Goal: Information Seeking & Learning: Learn about a topic

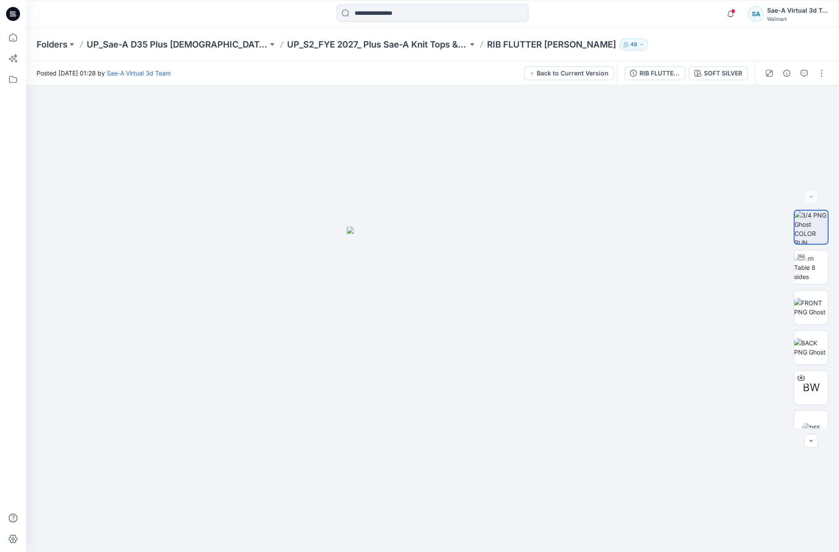
click at [666, 76] on div "RIB FLUTTER [PERSON_NAME] silver" at bounding box center [660, 73] width 40 height 10
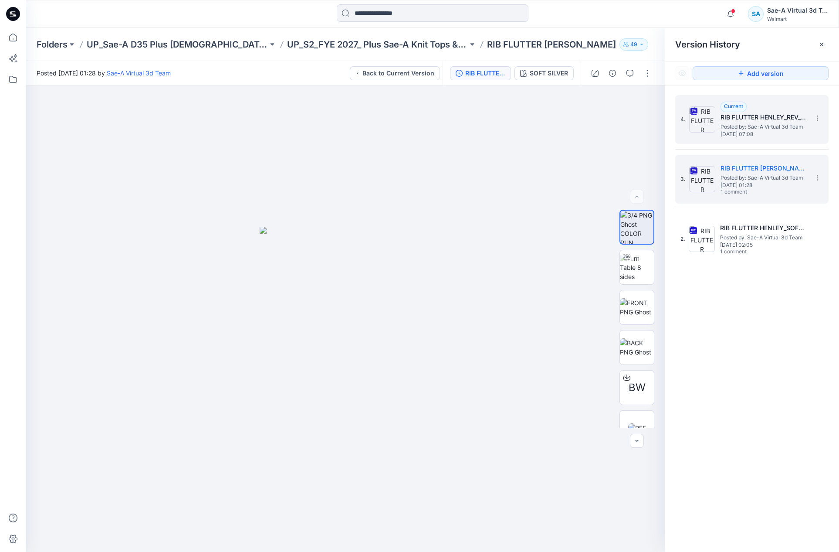
click at [795, 128] on span "Posted by: Sae-A Virtual 3d Team" at bounding box center [764, 126] width 87 height 9
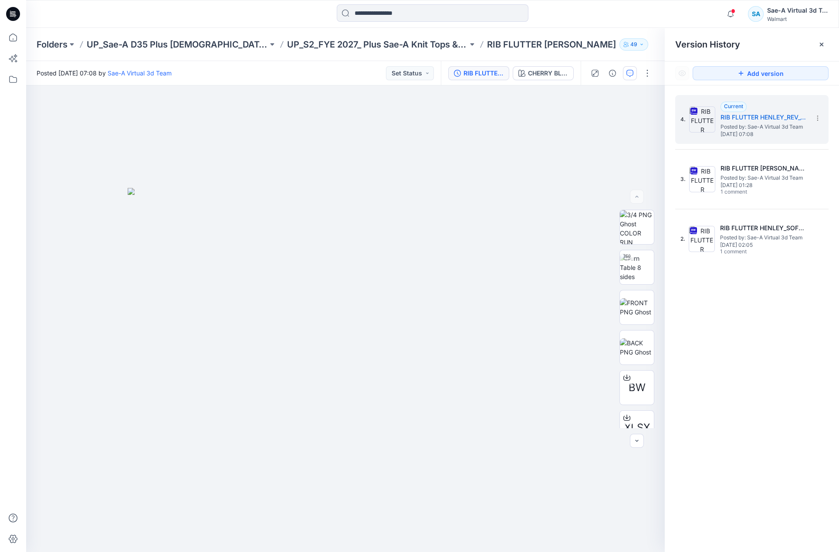
click at [629, 73] on icon "button" at bounding box center [630, 73] width 7 height 7
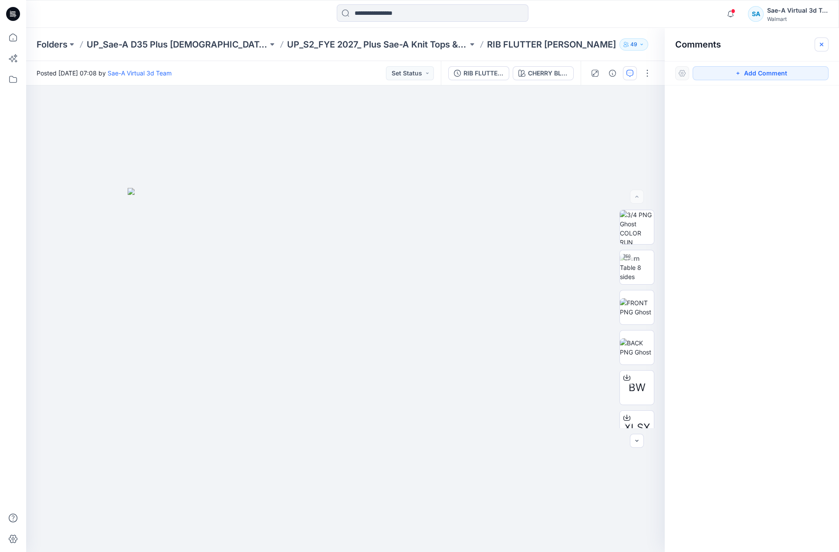
click at [821, 42] on icon "button" at bounding box center [822, 44] width 7 height 7
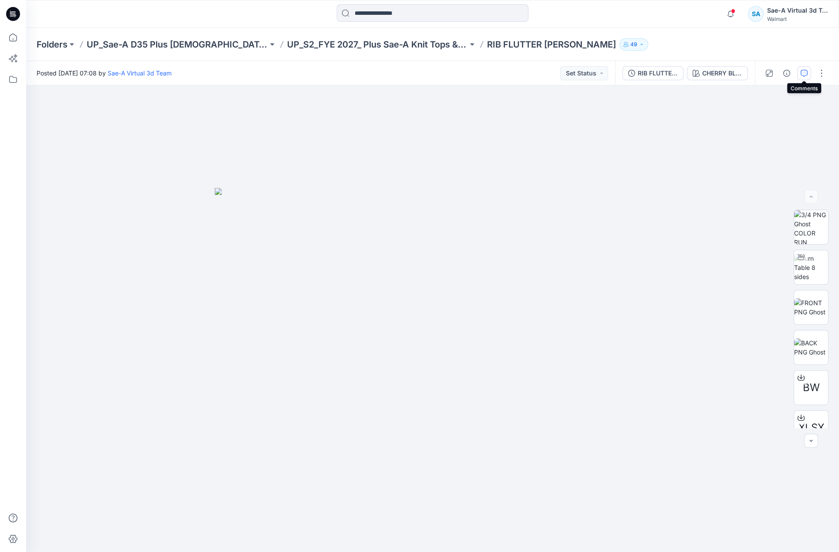
click at [807, 71] on icon "button" at bounding box center [804, 73] width 7 height 7
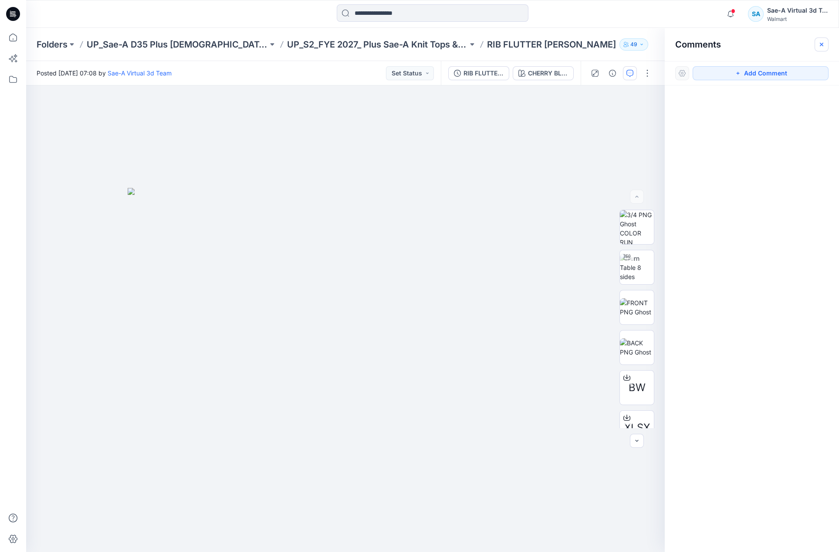
click at [820, 44] on icon "button" at bounding box center [822, 44] width 7 height 7
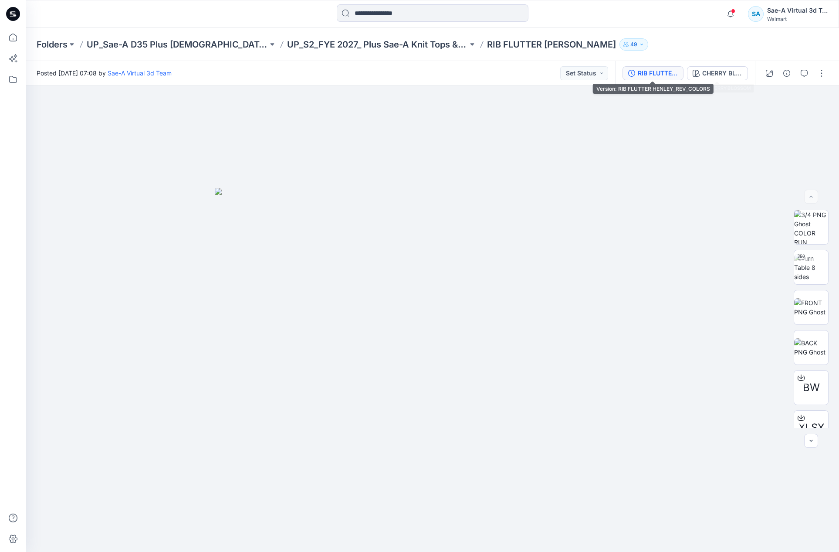
click at [671, 72] on div "RIB FLUTTER HENLEY_REV_COLORS" at bounding box center [658, 73] width 40 height 10
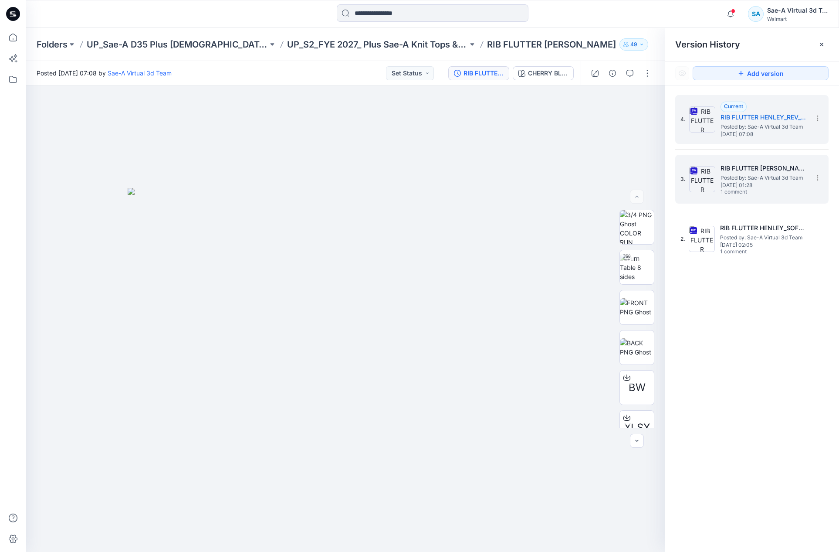
click at [762, 170] on h5 "RIB FLUTTER [PERSON_NAME] silver" at bounding box center [764, 168] width 87 height 10
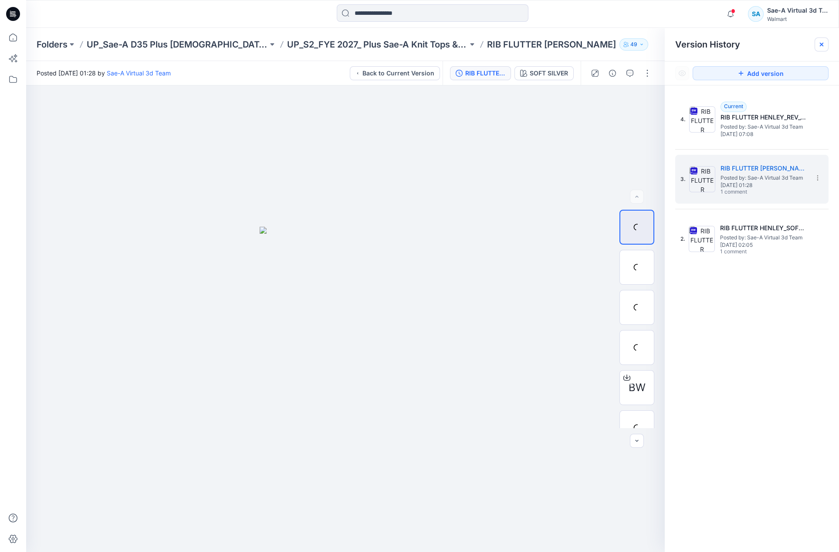
click at [820, 44] on icon at bounding box center [822, 44] width 7 height 7
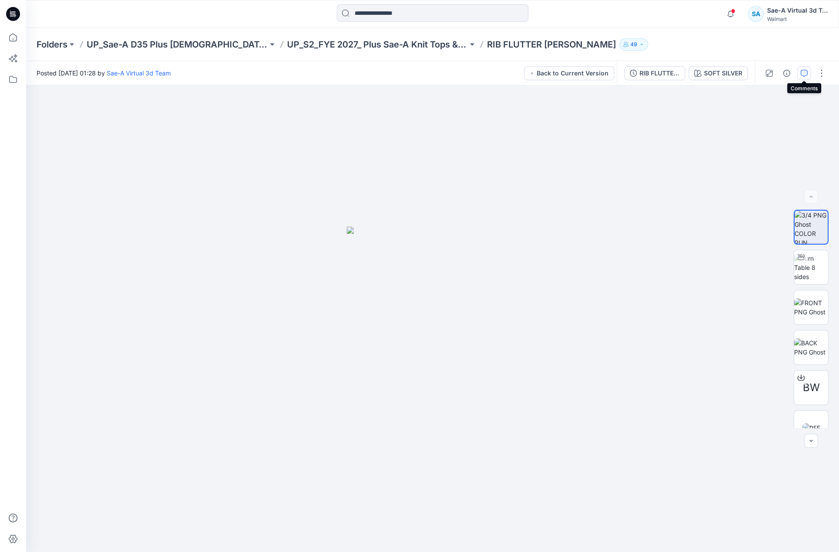
click at [802, 70] on icon "button" at bounding box center [804, 73] width 7 height 7
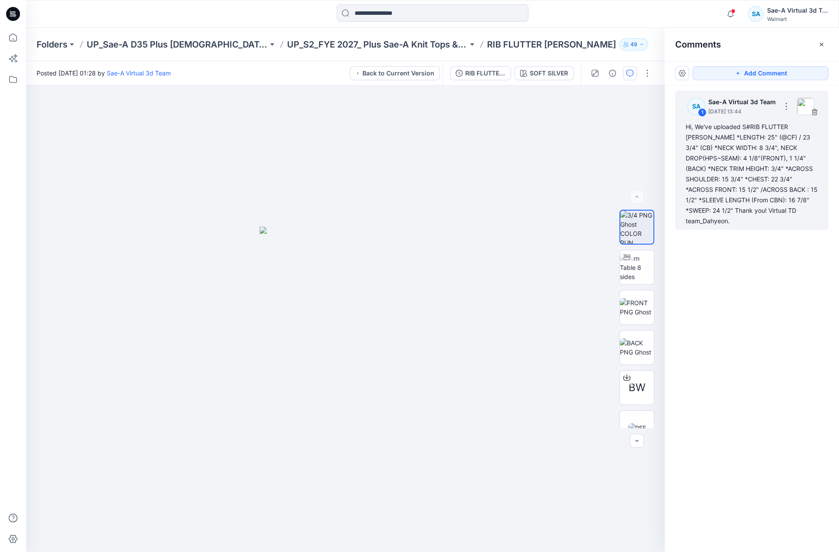
click at [775, 203] on div "Hi, We've uploaded S#RIB FLUTTER [PERSON_NAME] *LENGTH: 25" (@CF) / 23 3/4" (CB…" at bounding box center [752, 174] width 133 height 105
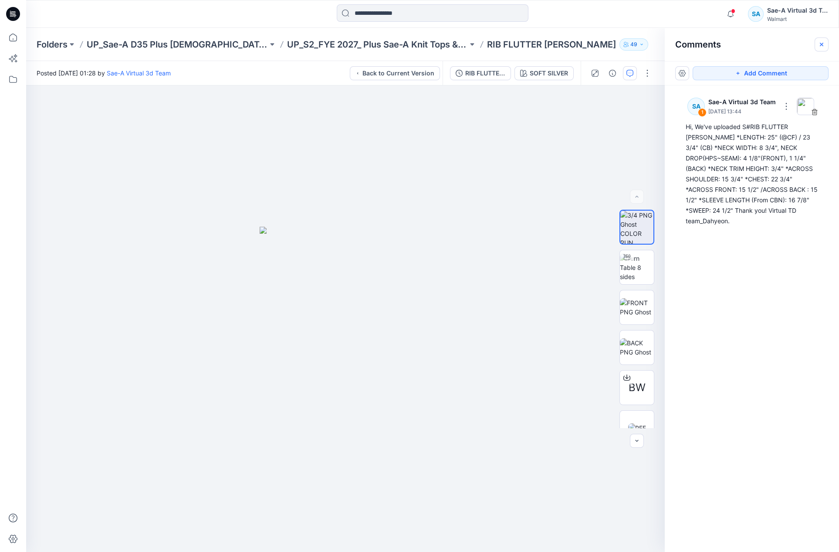
click at [820, 44] on icon "button" at bounding box center [822, 44] width 7 height 7
